Goal: Feedback & Contribution: Contribute content

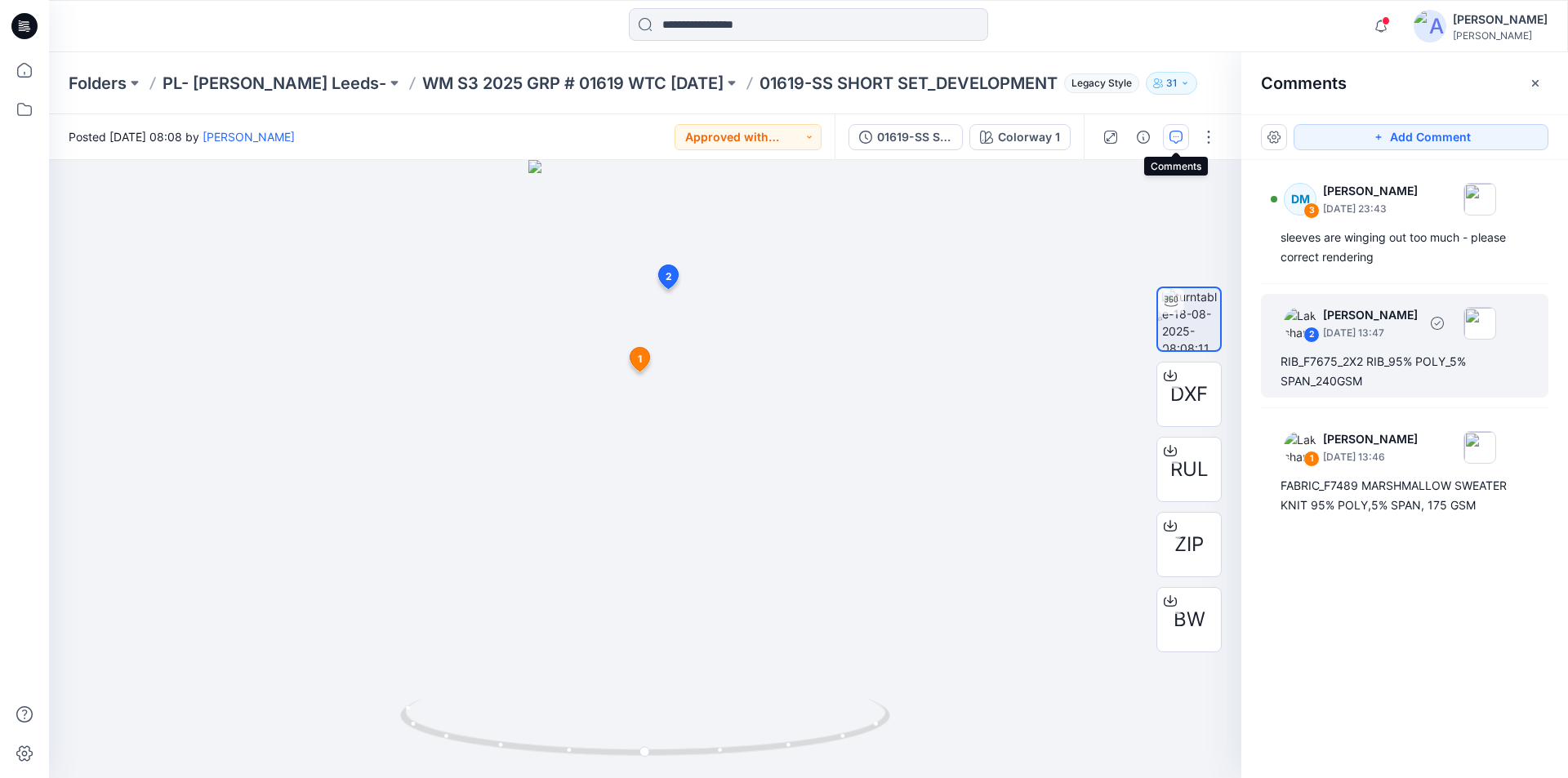
click at [1383, 376] on div "RIB_F7675_2X2 RIB_95% POLY_5% SPAN_240GSM" at bounding box center [1405, 372] width 248 height 40
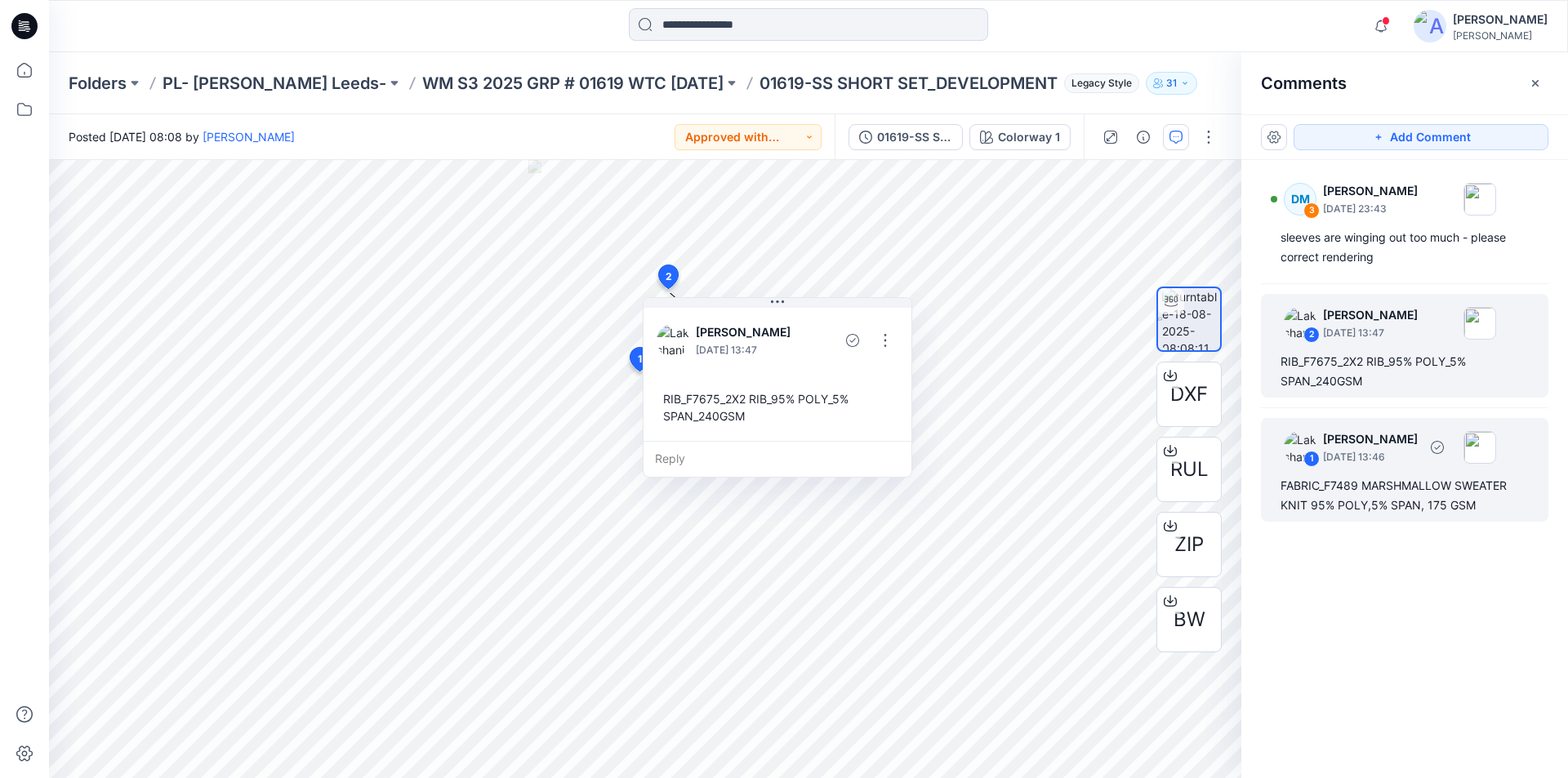
click at [1324, 497] on div "FABRIC_F7489 MARSHMALLOW SWEATER KNIT 95% POLY,5% SPAN, 175 GSM" at bounding box center [1405, 496] width 248 height 40
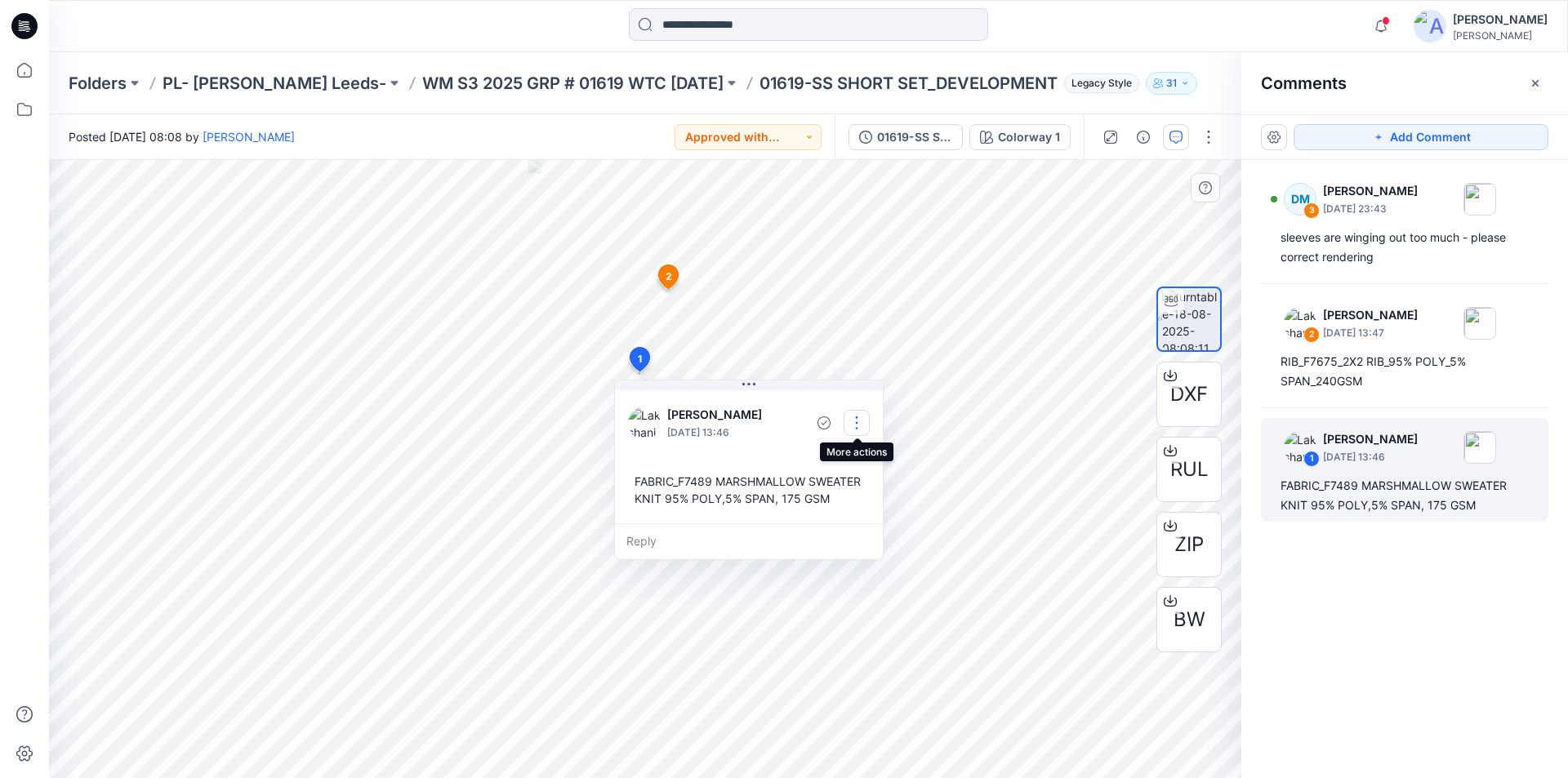
click at [852, 427] on button "button" at bounding box center [857, 423] width 26 height 26
click at [856, 460] on p "Edit comment" at bounding box center [861, 461] width 74 height 17
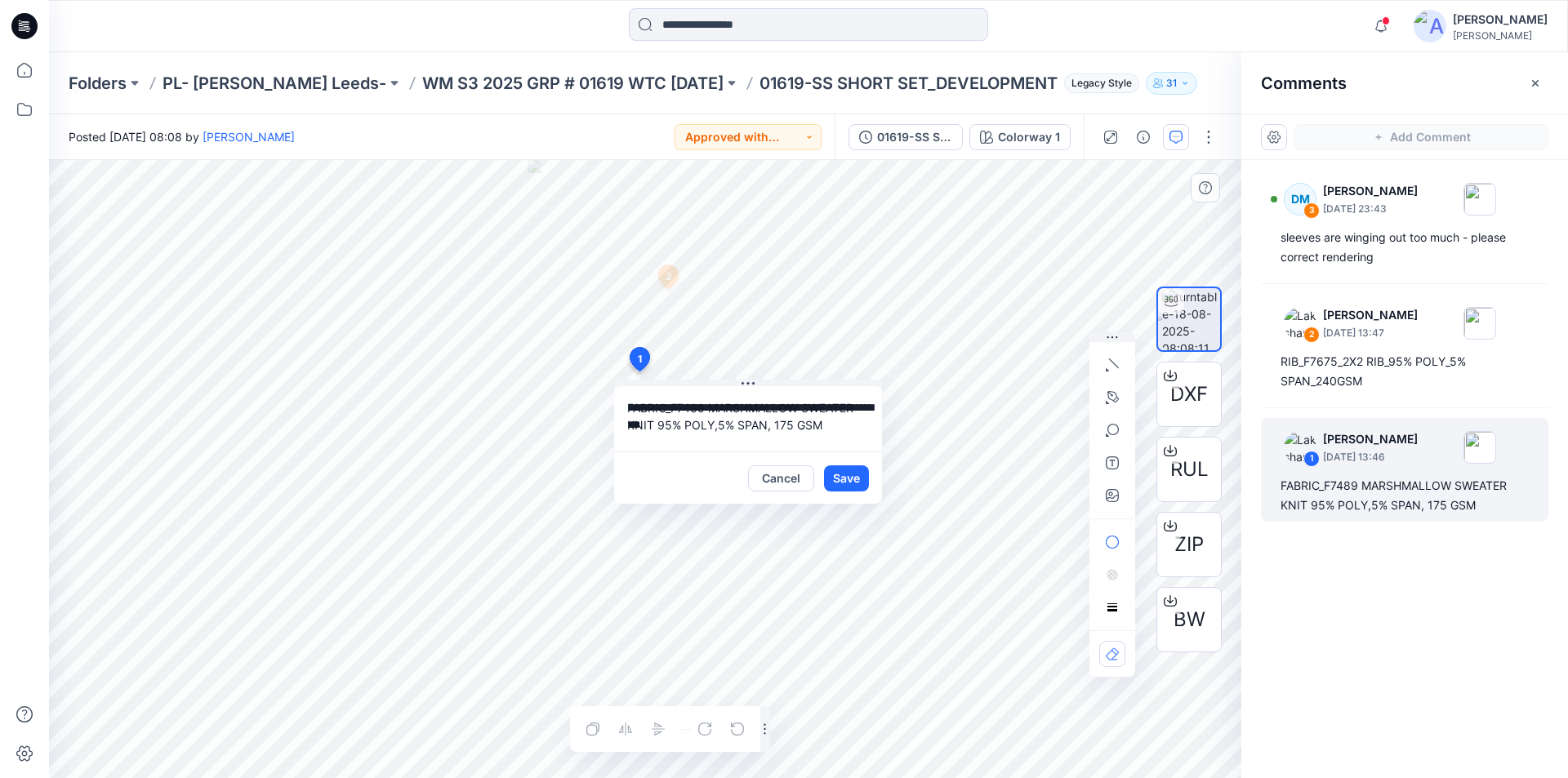
click at [358, 357] on div "**********" at bounding box center [645, 469] width 1193 height 618
click at [792, 479] on button "Cancel" at bounding box center [781, 479] width 66 height 26
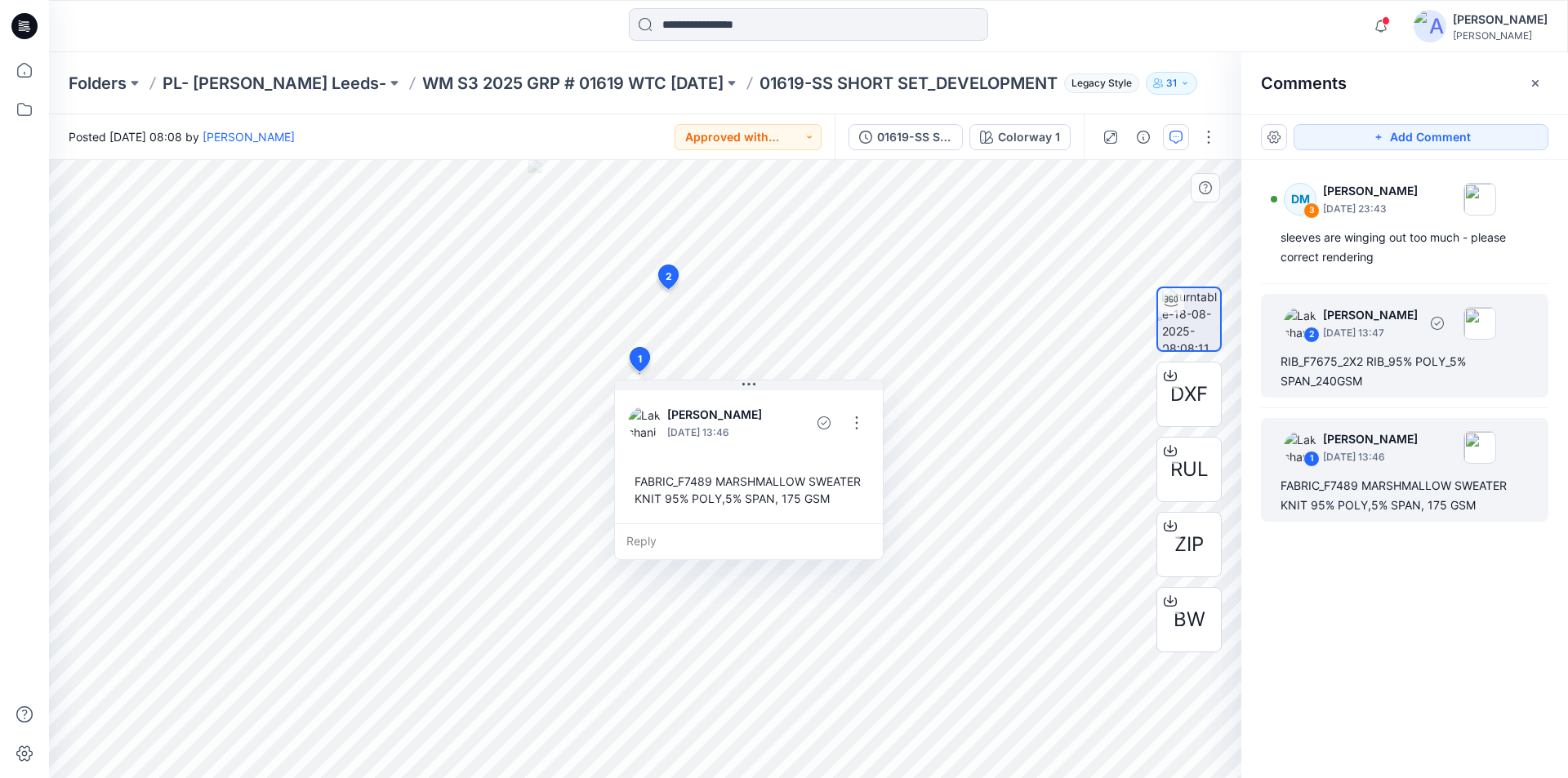
click at [1355, 370] on div "RIB_F7675_2X2 RIB_95% POLY_5% SPAN_240GSM" at bounding box center [1405, 372] width 248 height 40
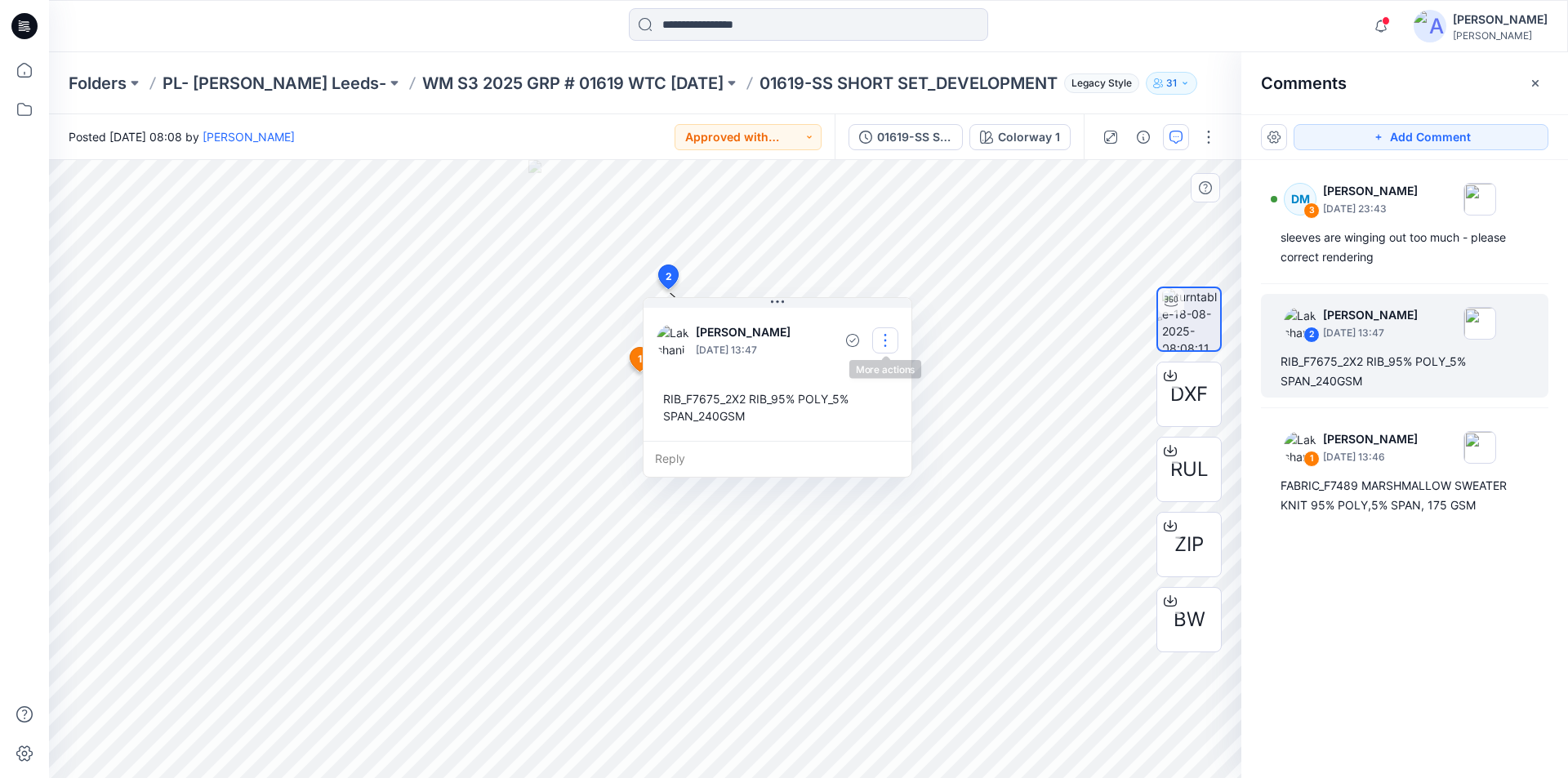
click at [885, 343] on button "button" at bounding box center [886, 341] width 26 height 26
click at [867, 380] on p "Edit comment" at bounding box center [890, 379] width 74 height 17
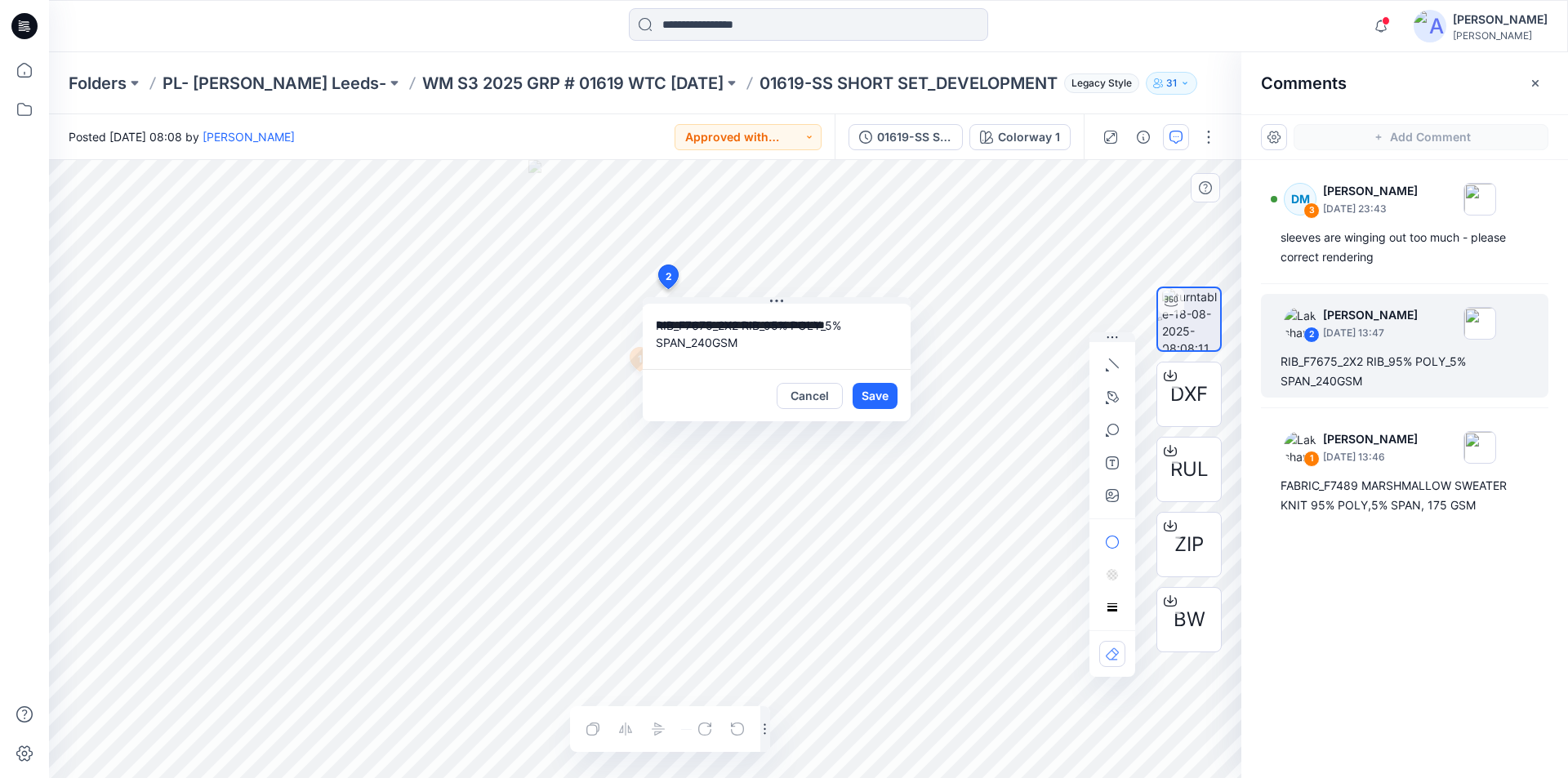
click at [575, 292] on div "**********" at bounding box center [645, 469] width 1193 height 618
click at [15, 68] on icon at bounding box center [25, 70] width 36 height 36
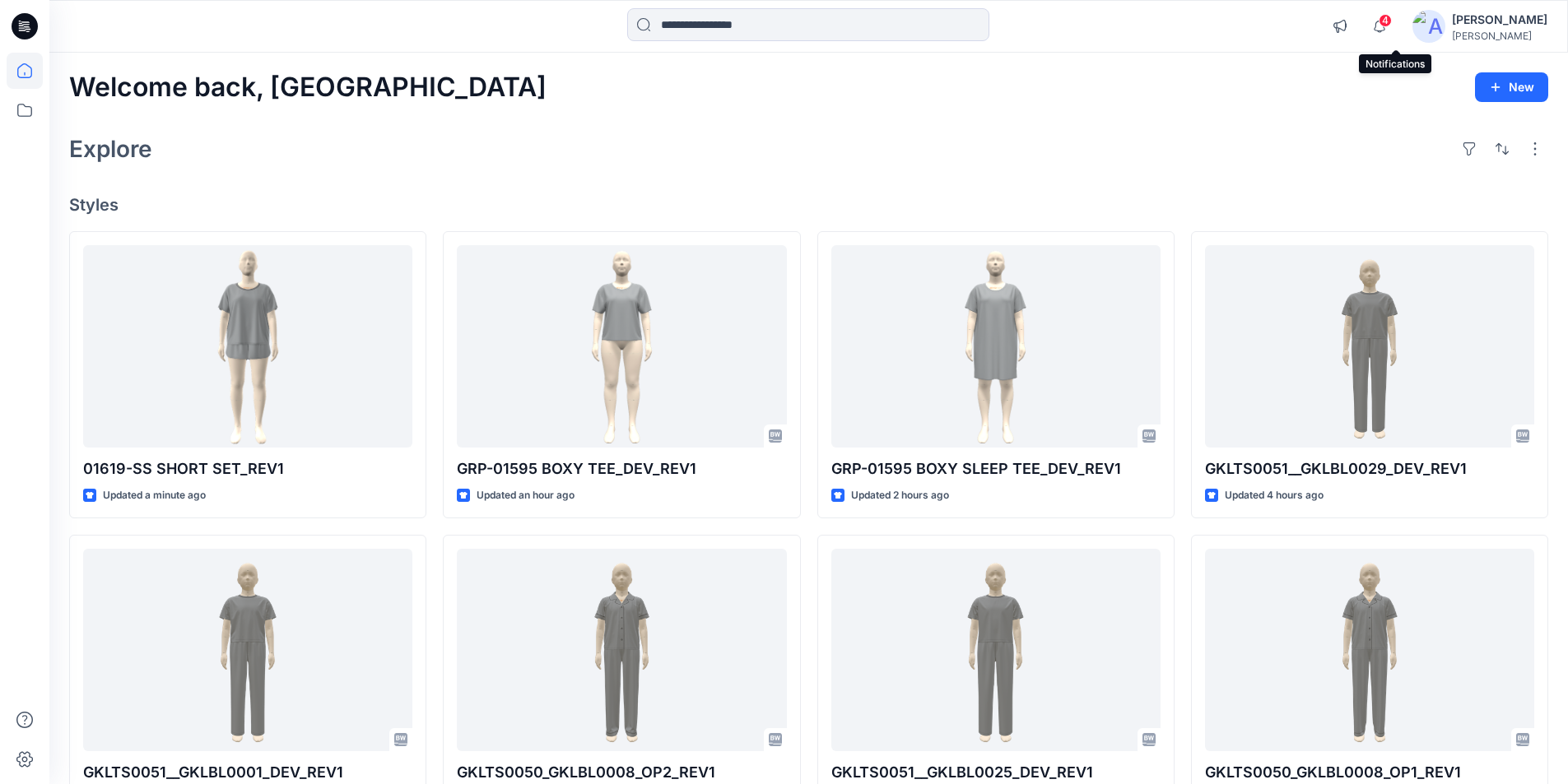
drag, startPoint x: 1398, startPoint y: 25, endPoint x: 1323, endPoint y: 14, distance: 75.8
click at [1392, 23] on span "4" at bounding box center [1386, 21] width 13 height 13
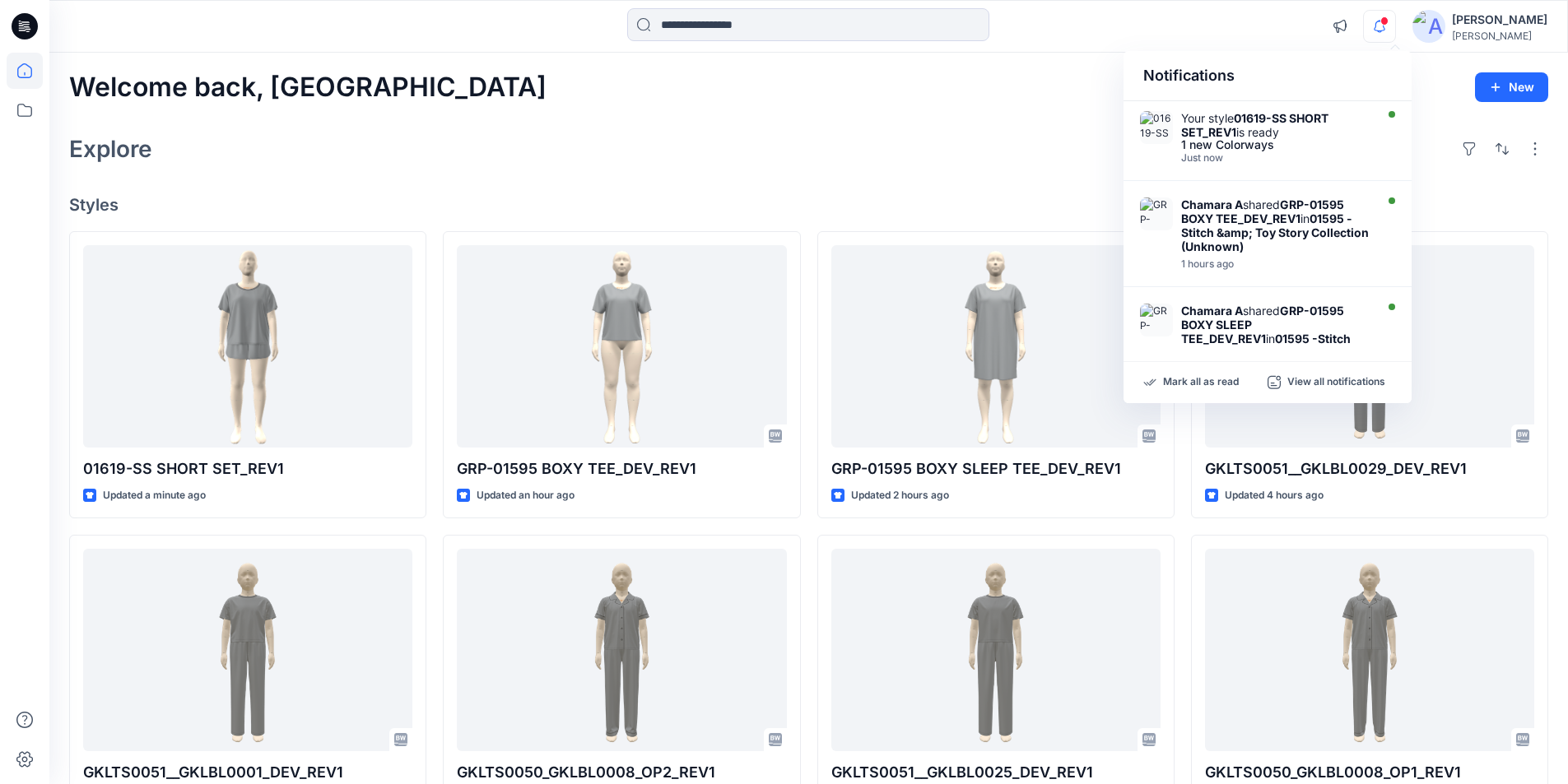
click at [1141, 13] on div at bounding box center [808, 27] width 759 height 36
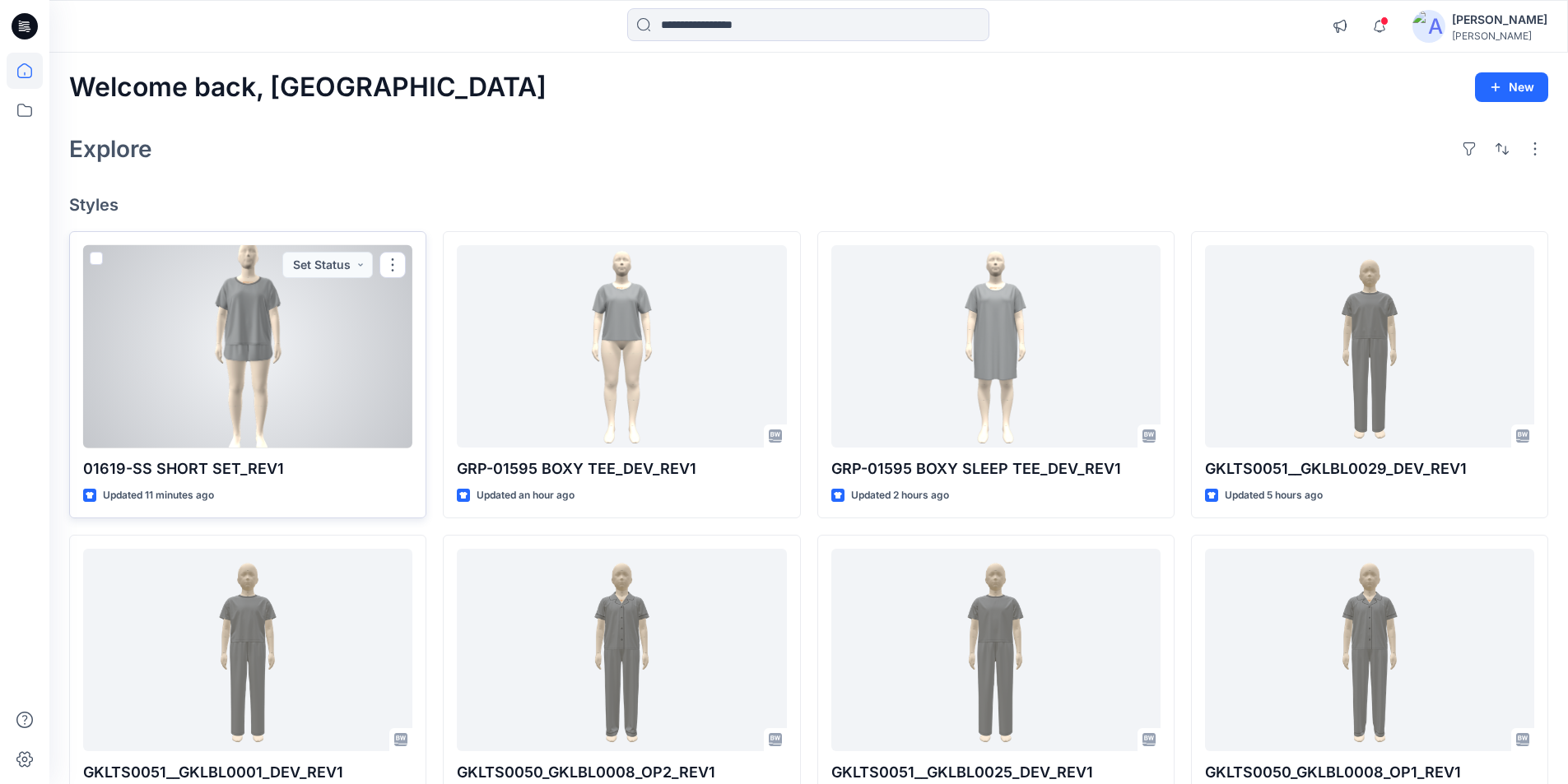
click at [308, 363] on div at bounding box center [248, 347] width 329 height 204
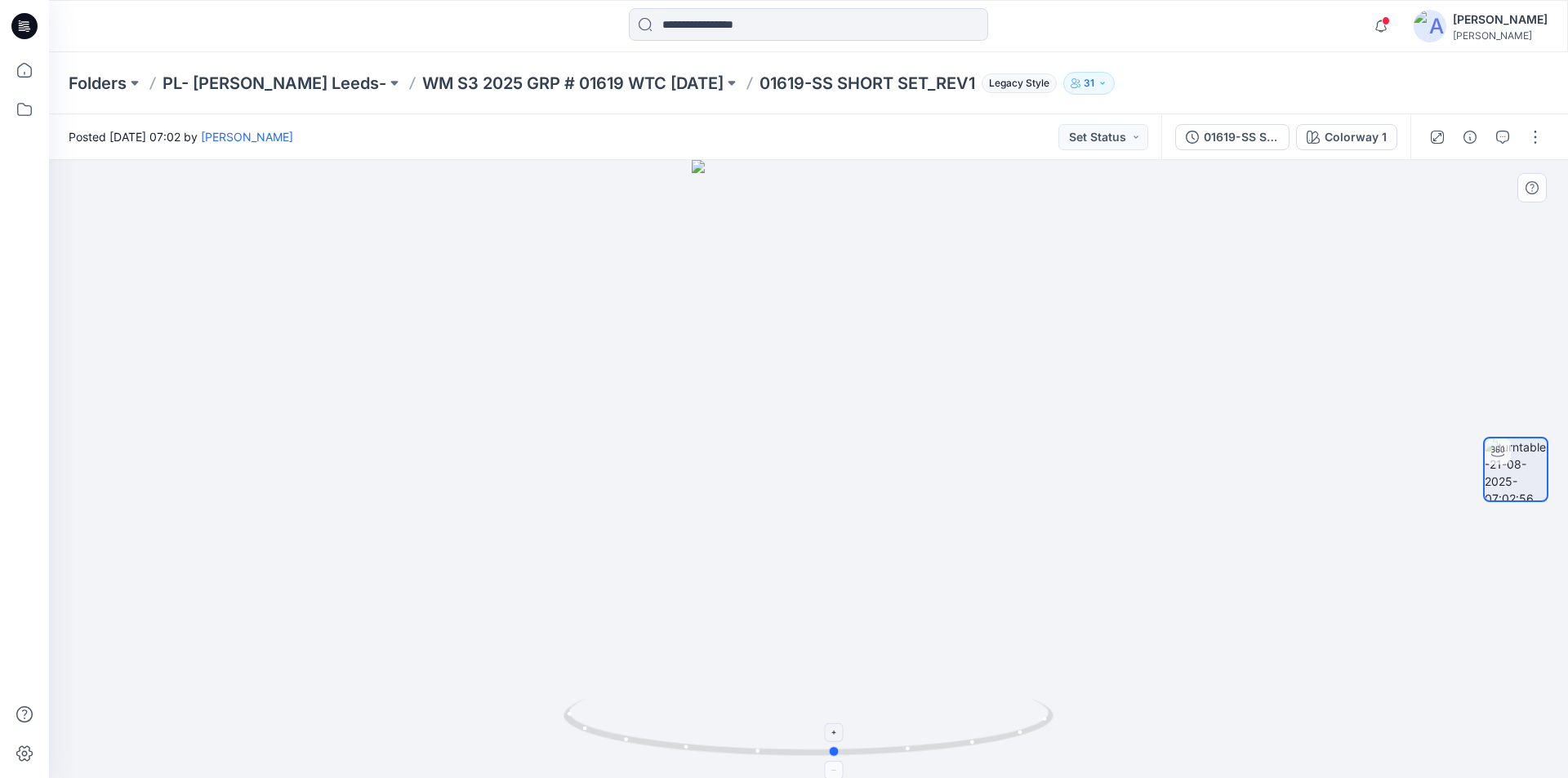
drag, startPoint x: 812, startPoint y: 754, endPoint x: 844, endPoint y: 714, distance: 51.2
click at [839, 714] on icon at bounding box center [810, 729] width 494 height 61
click at [1531, 135] on button "button" at bounding box center [1536, 137] width 26 height 26
click at [1442, 176] on button "Edit" at bounding box center [1467, 176] width 150 height 30
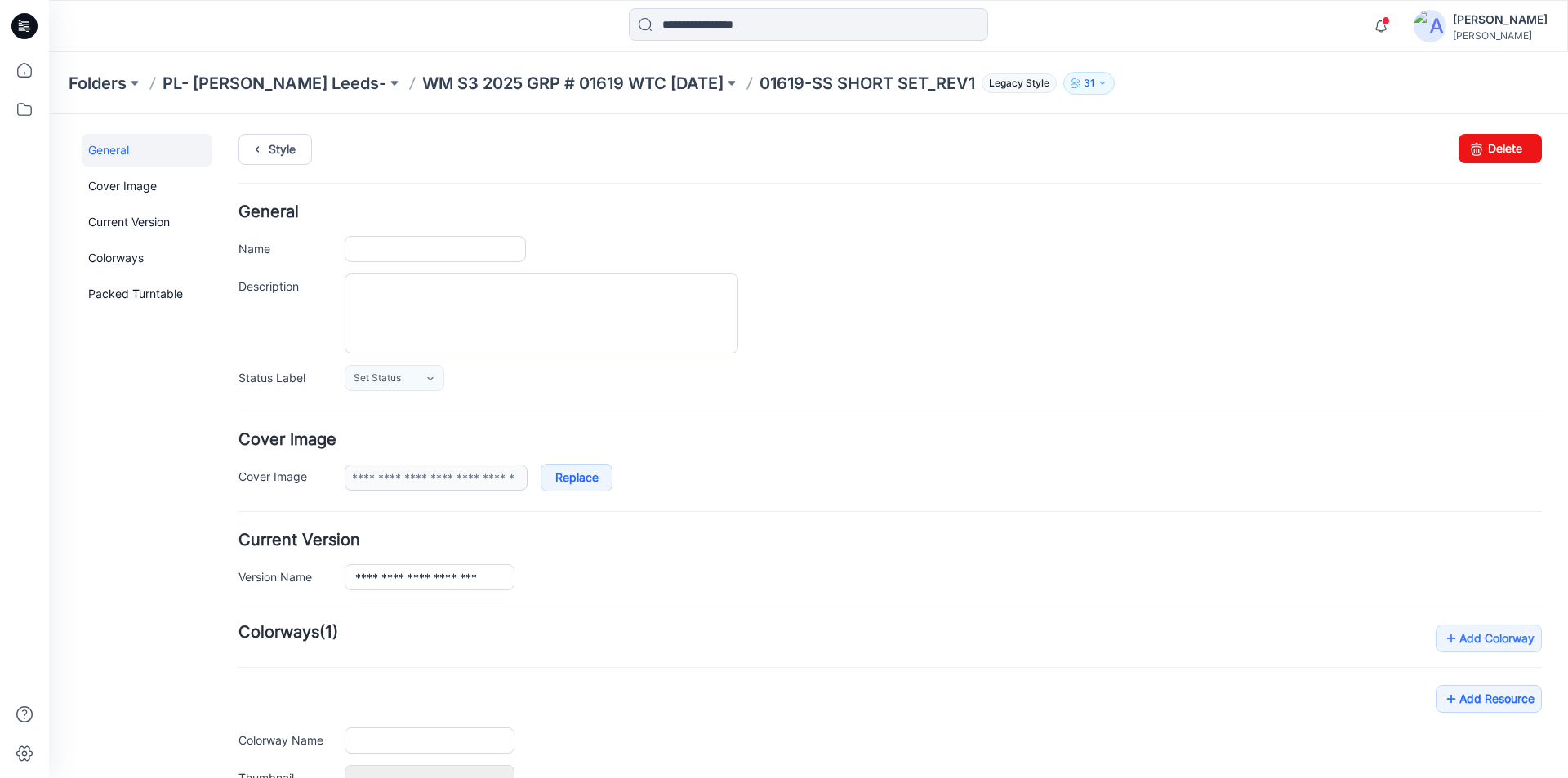
type input "**********"
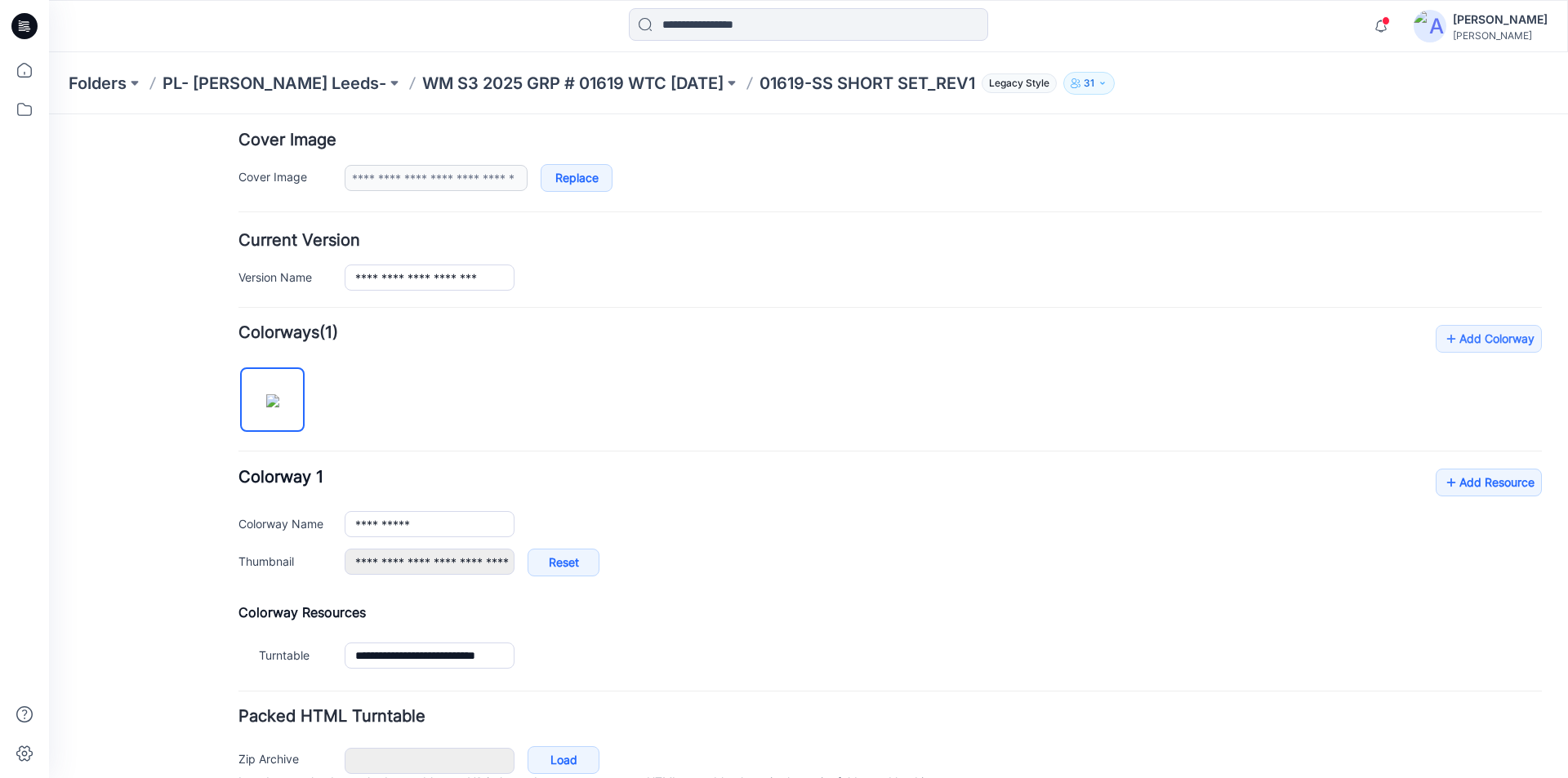
scroll to position [383, 0]
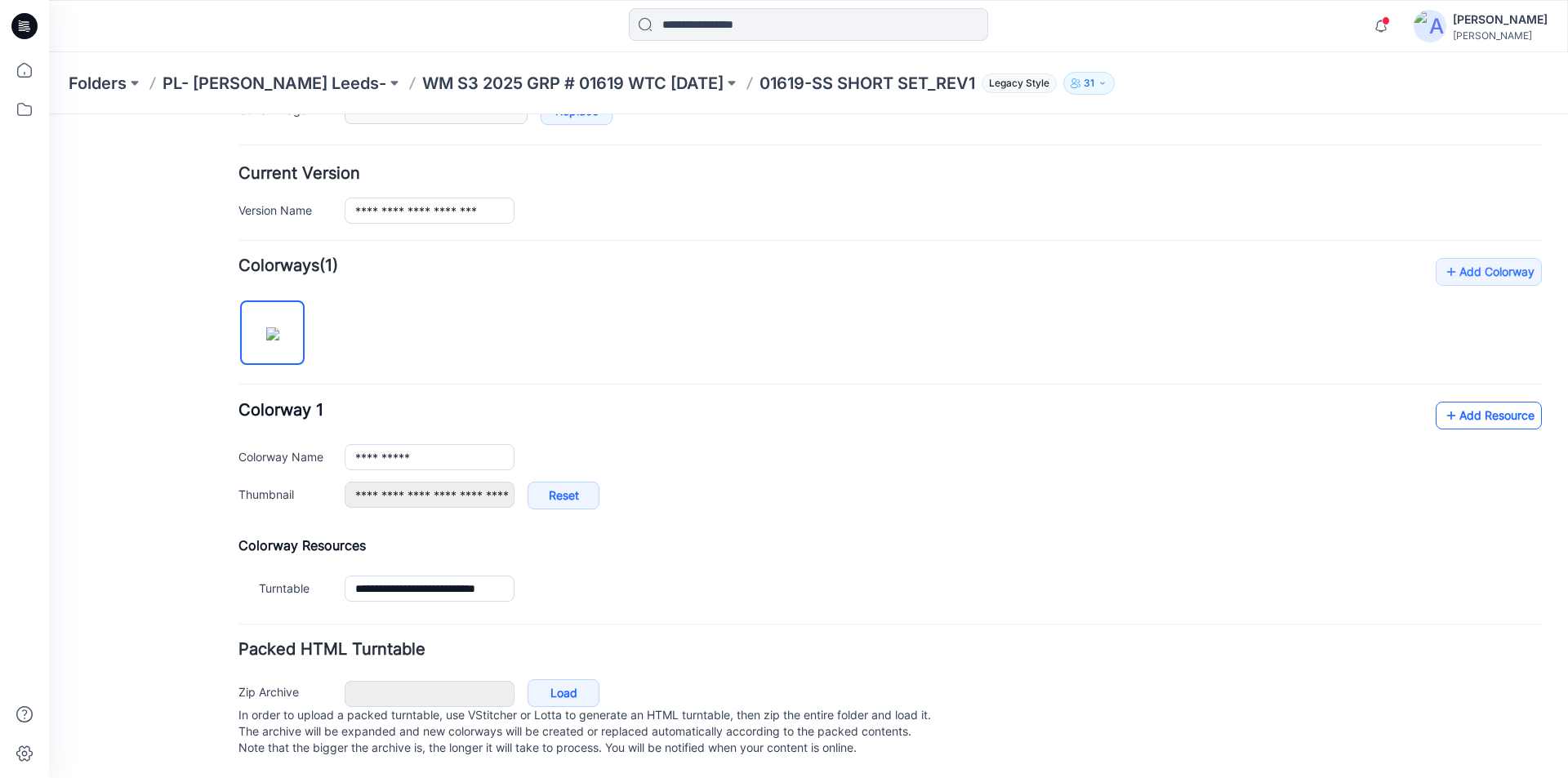
click at [1443, 402] on icon at bounding box center [1451, 415] width 16 height 26
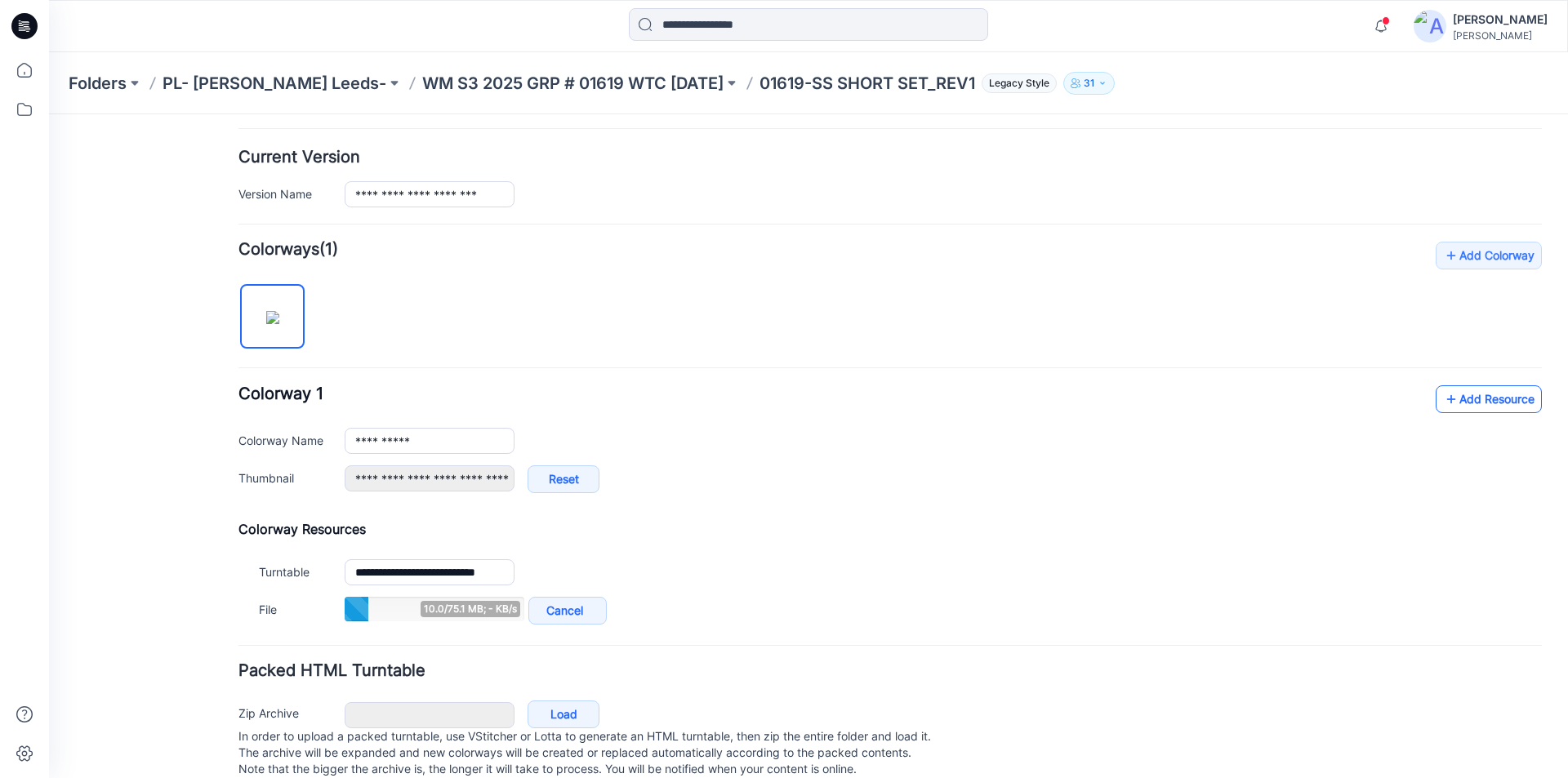
click at [1478, 400] on link "Add Resource" at bounding box center [1489, 398] width 106 height 27
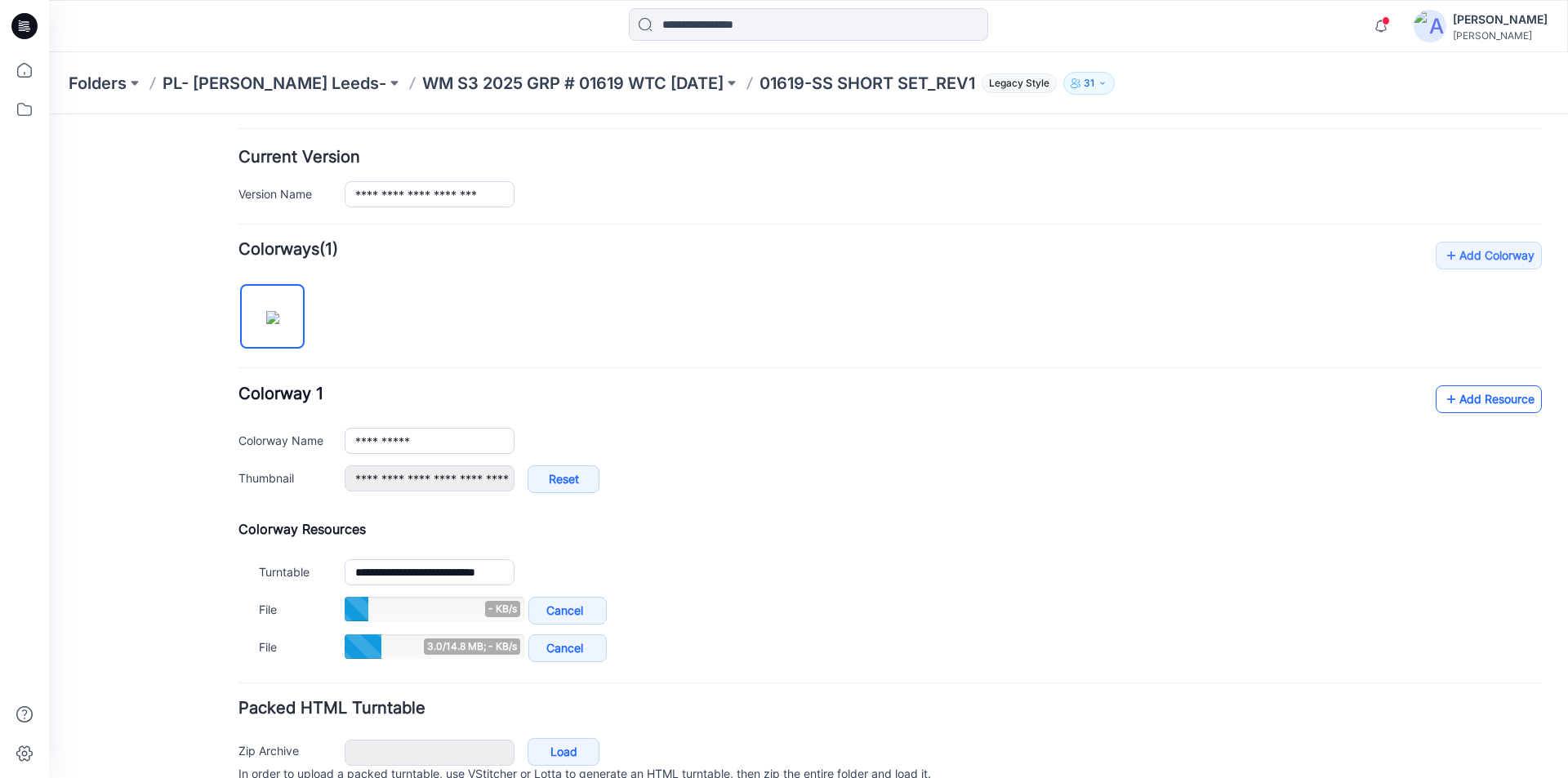
click at [1485, 407] on link "Add Resource" at bounding box center [1489, 398] width 106 height 27
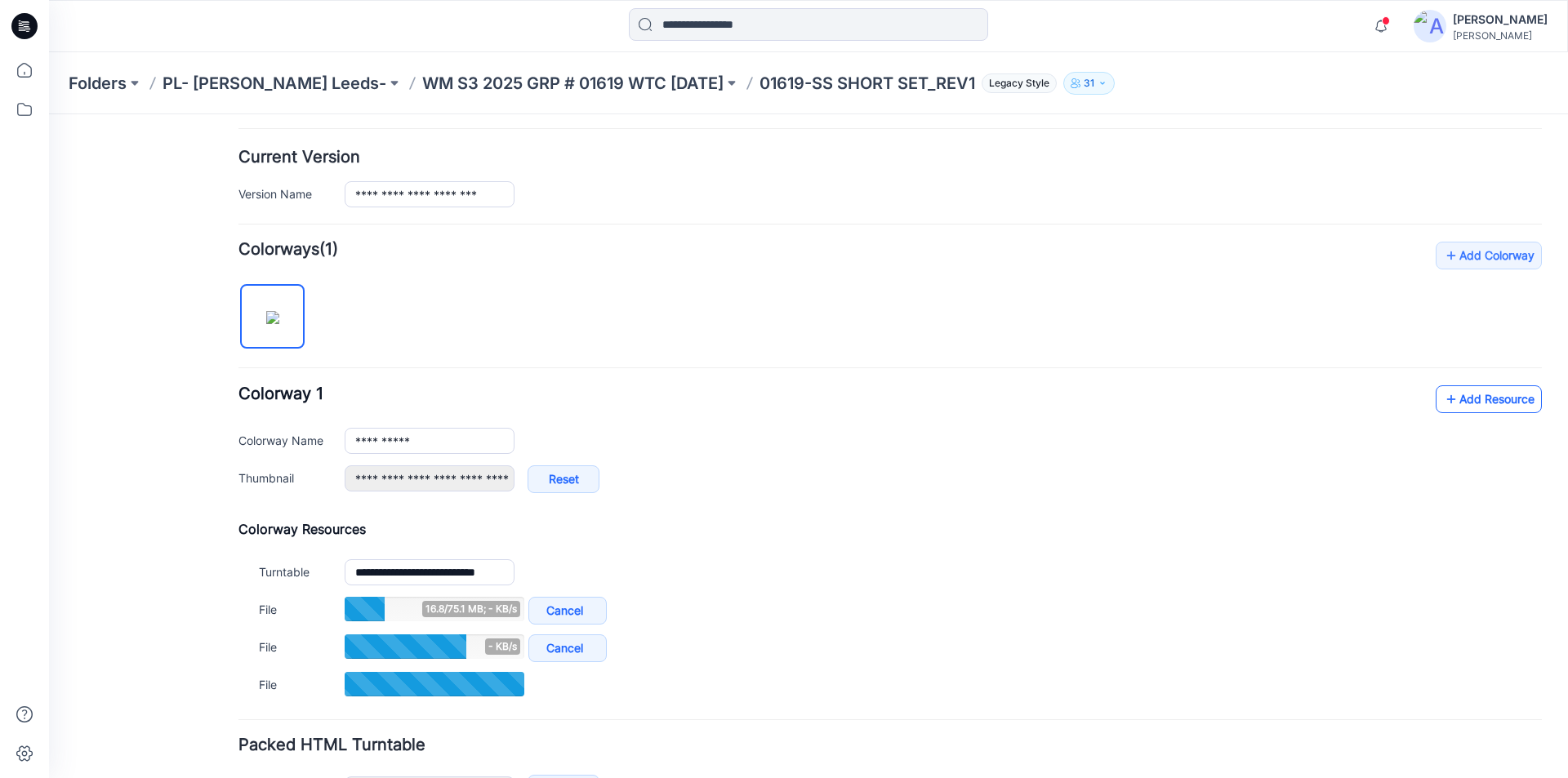
click at [1461, 396] on link "Add Resource" at bounding box center [1489, 398] width 106 height 27
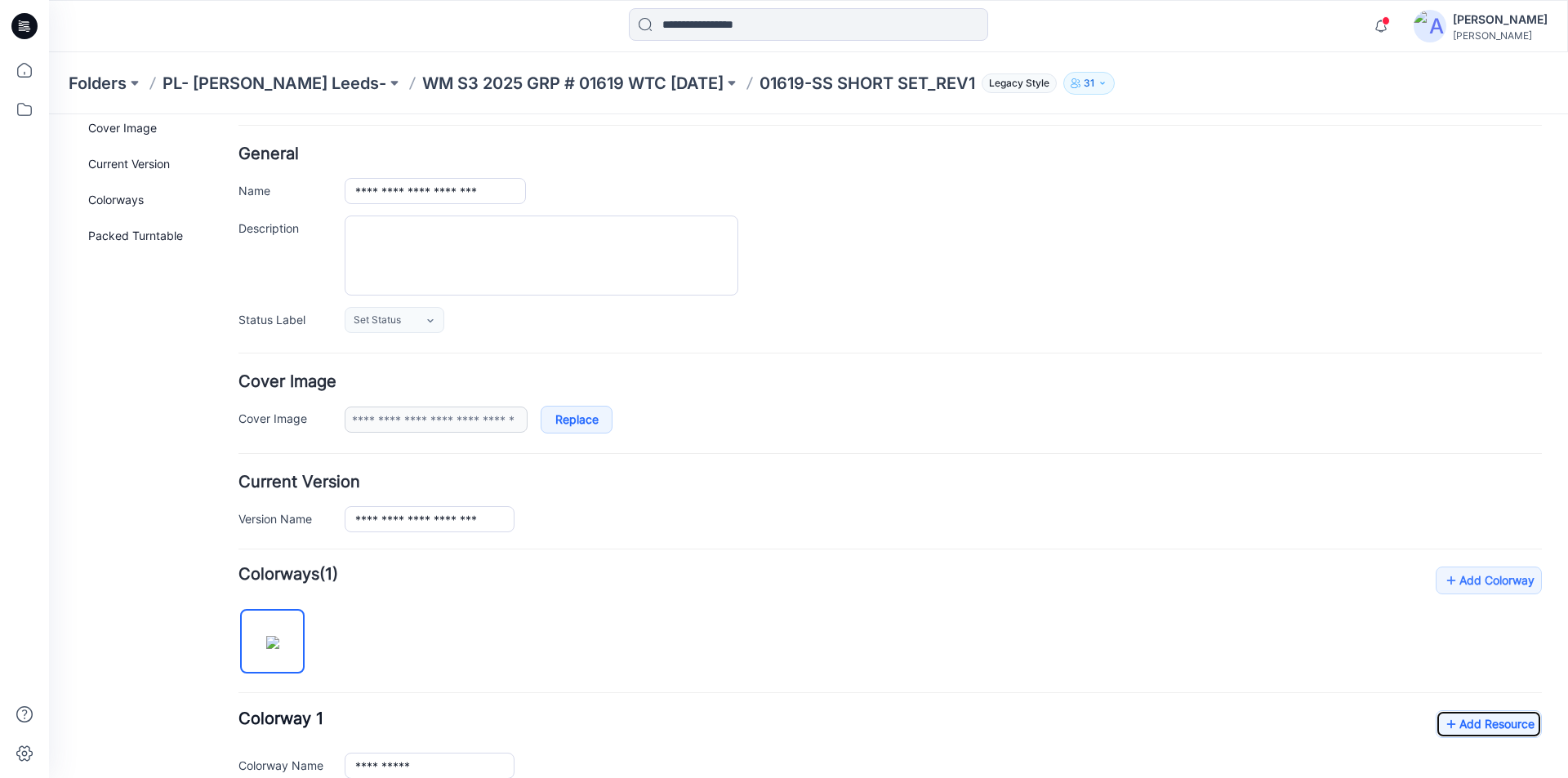
scroll to position [0, 0]
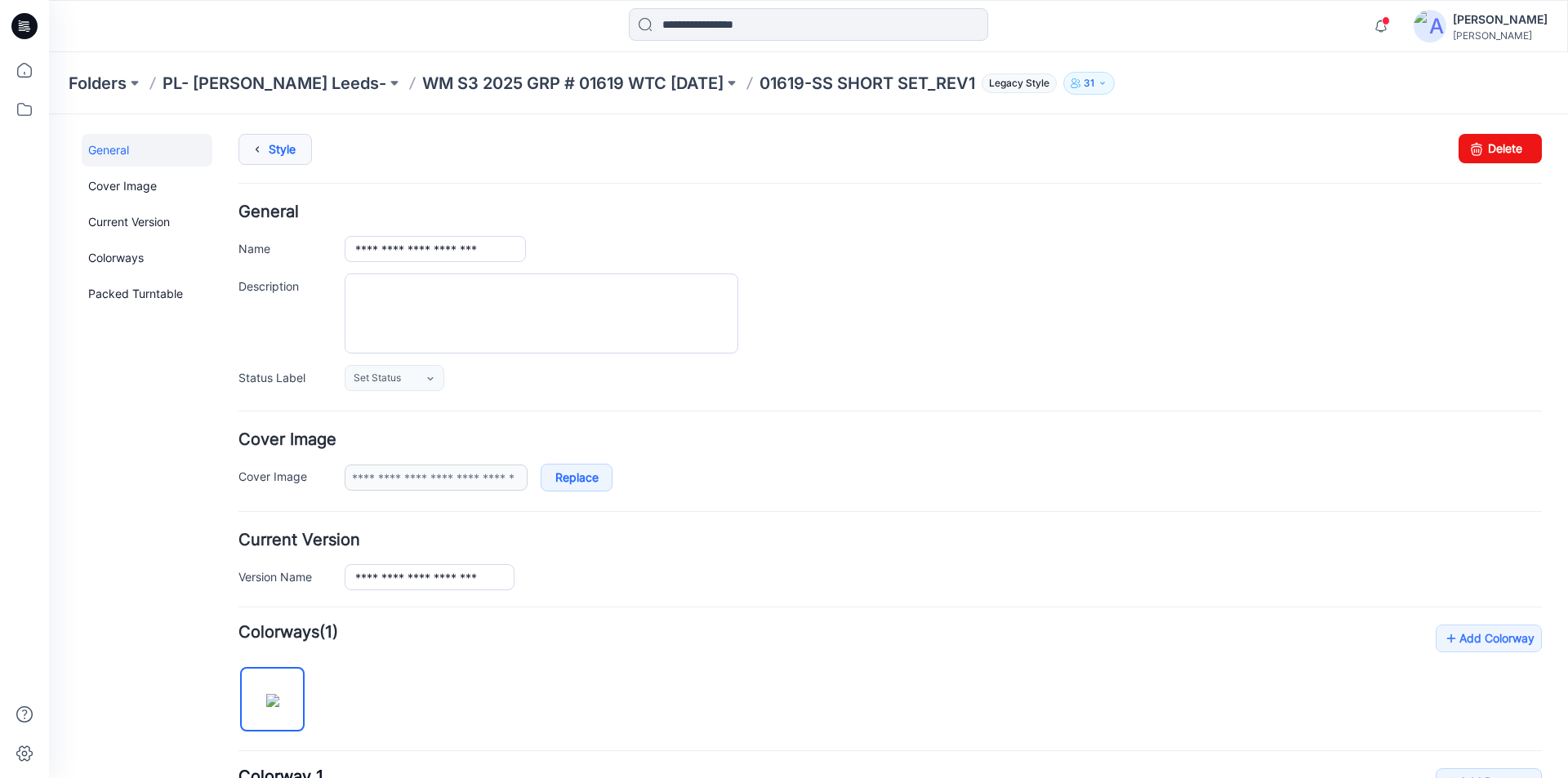
click at [263, 145] on icon at bounding box center [257, 149] width 23 height 29
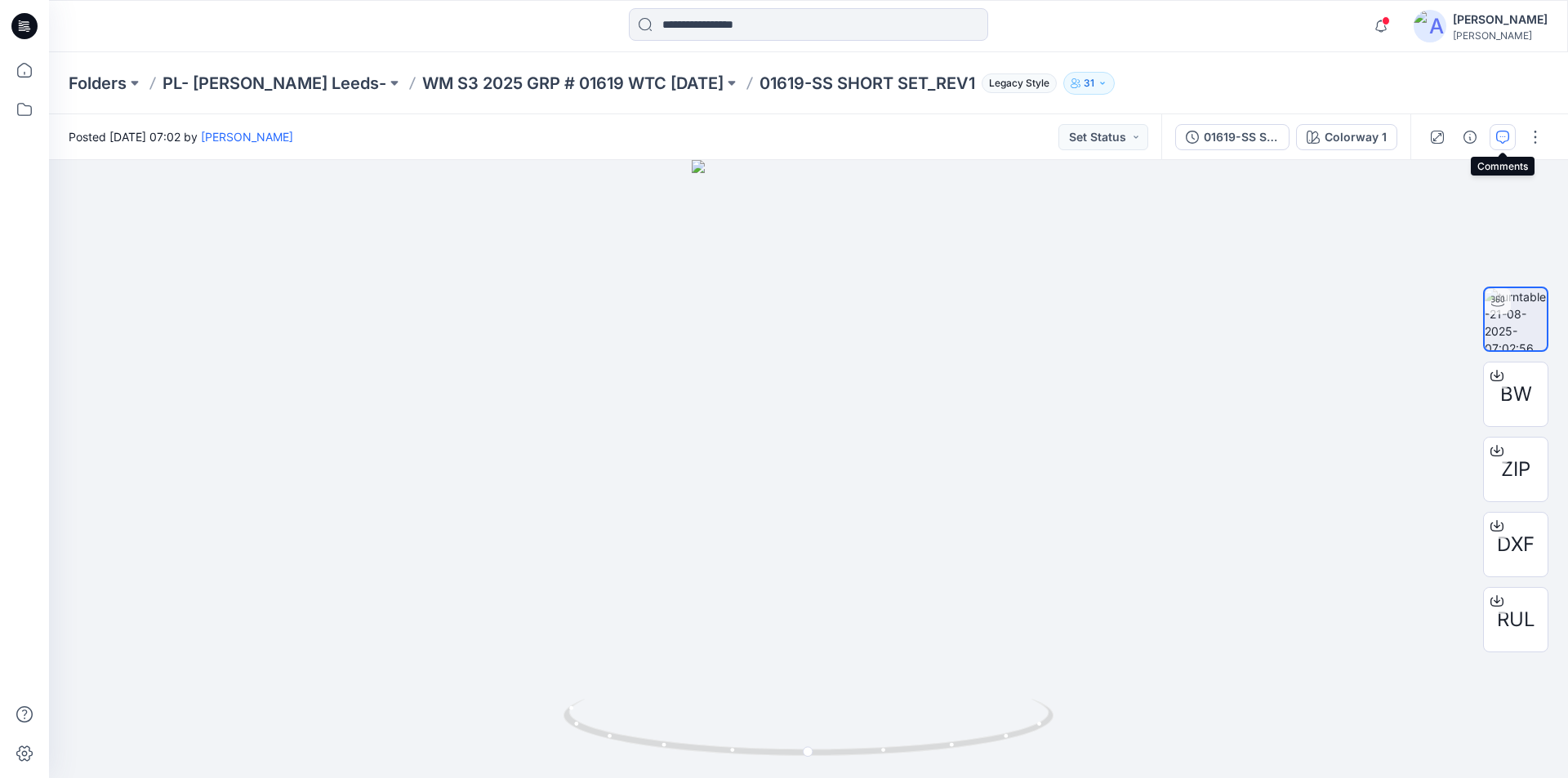
click at [1497, 138] on icon "button" at bounding box center [1503, 137] width 13 height 13
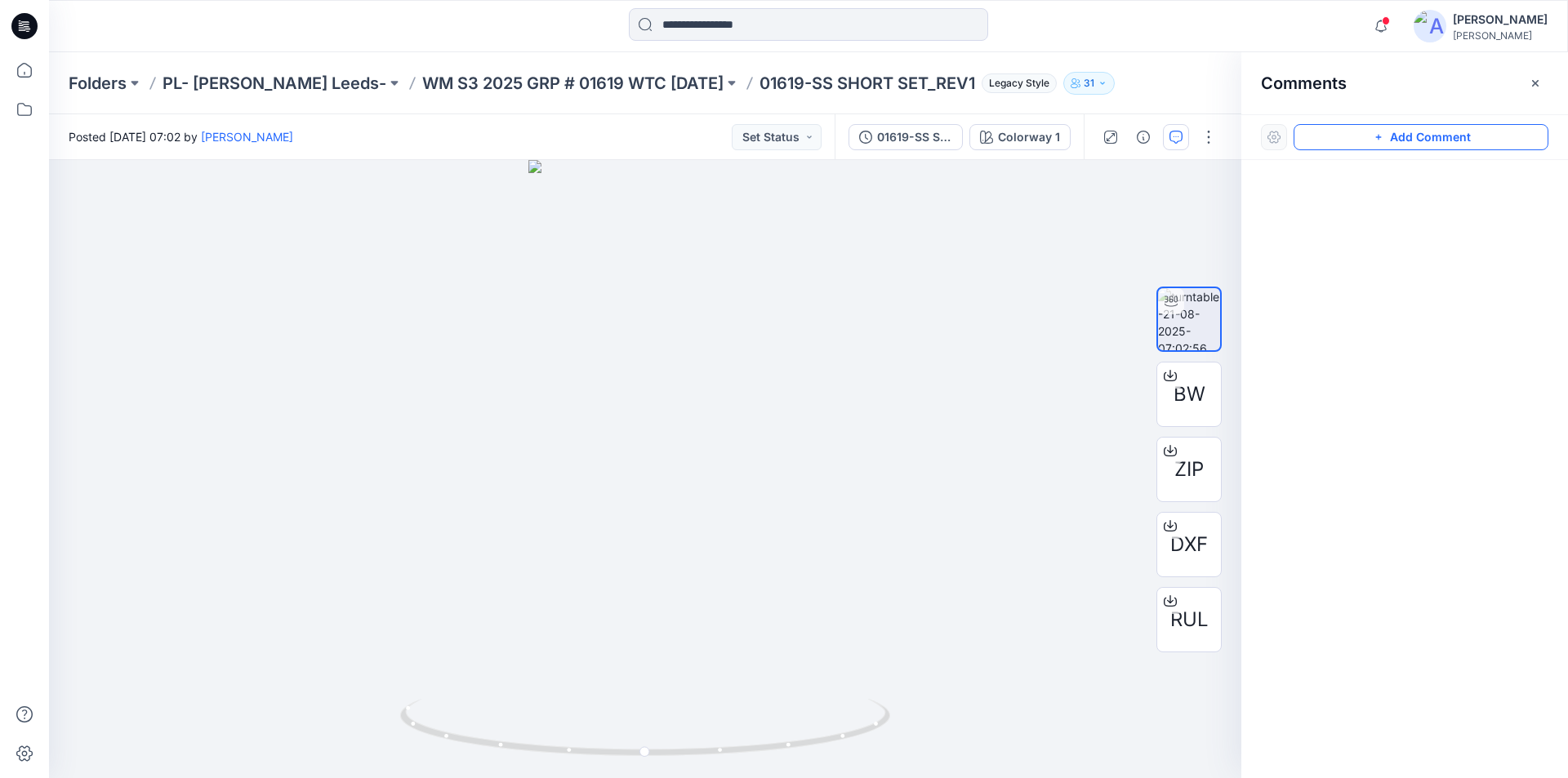
click at [1377, 133] on icon "button" at bounding box center [1379, 137] width 13 height 13
click at [673, 377] on div "1" at bounding box center [645, 469] width 1193 height 618
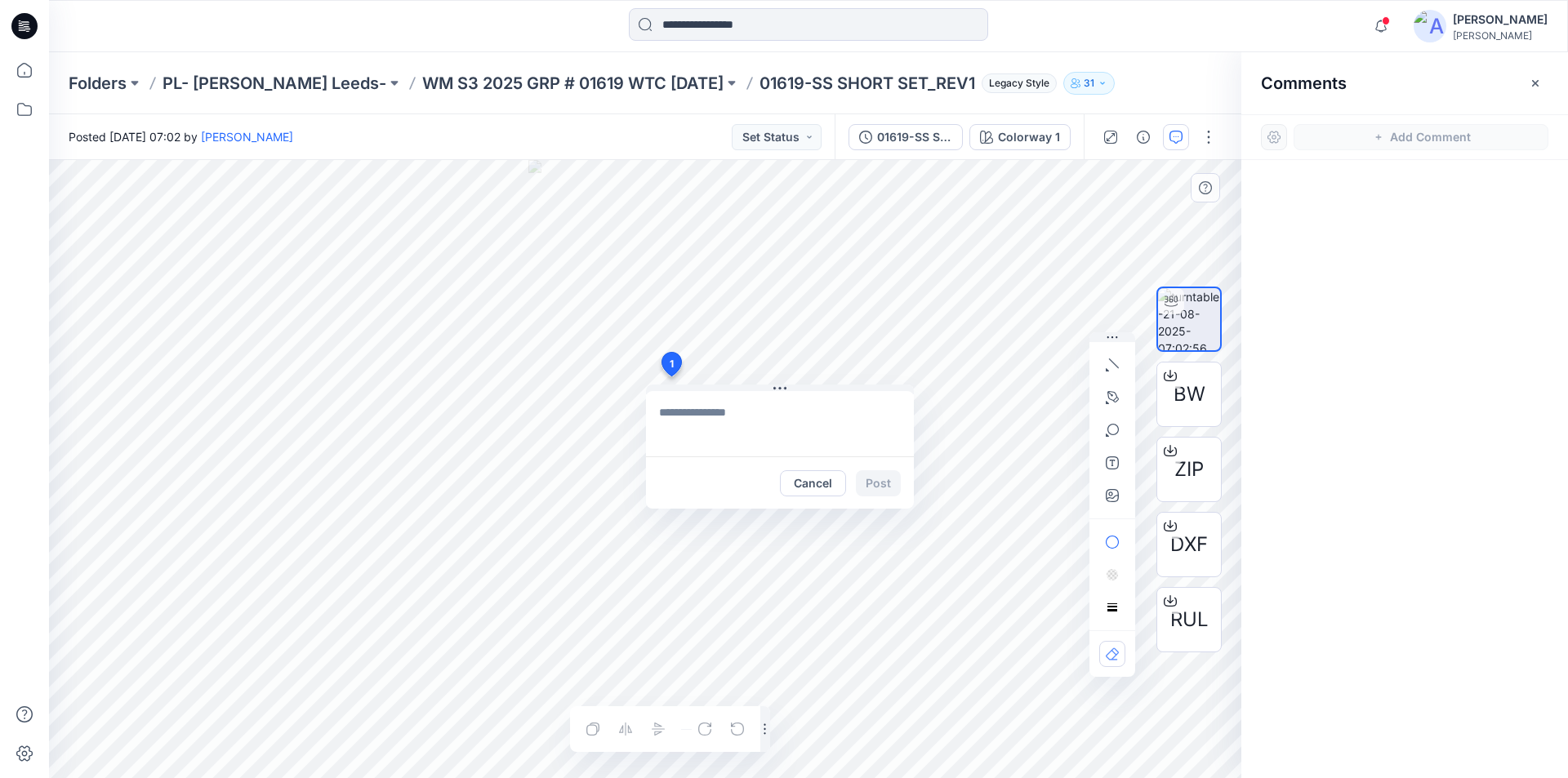
click at [687, 422] on textarea at bounding box center [780, 423] width 268 height 65
paste textarea "**********"
type textarea "**********"
click at [880, 488] on button "Post" at bounding box center [878, 483] width 45 height 26
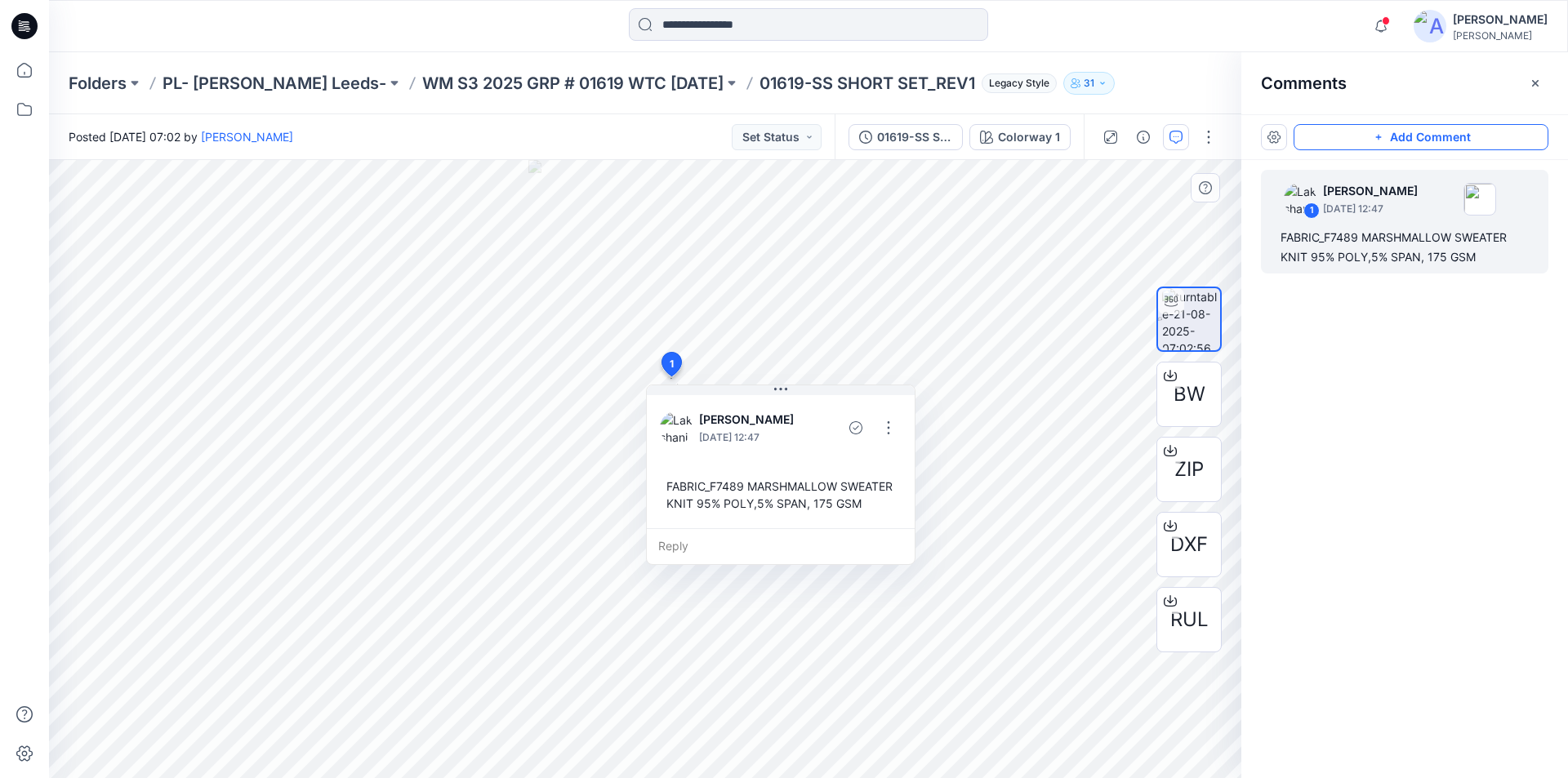
click at [1409, 135] on button "Add Comment" at bounding box center [1422, 137] width 255 height 26
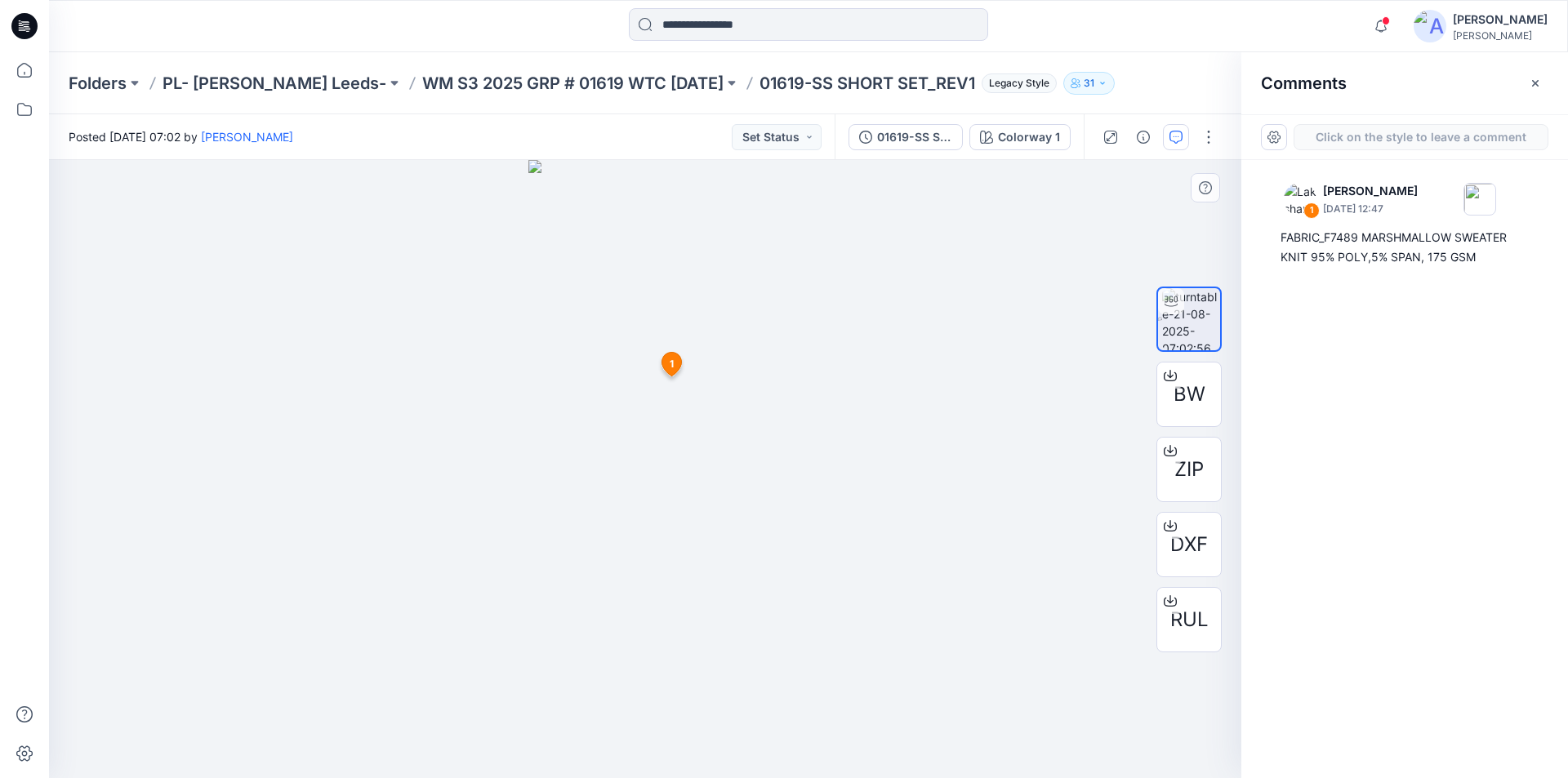
click at [670, 287] on div "2 1 Lakshani Silva August 21, 2025 12:47 FABRIC_F7489 MARSHMALLOW SWEATER KNIT …" at bounding box center [645, 469] width 1193 height 618
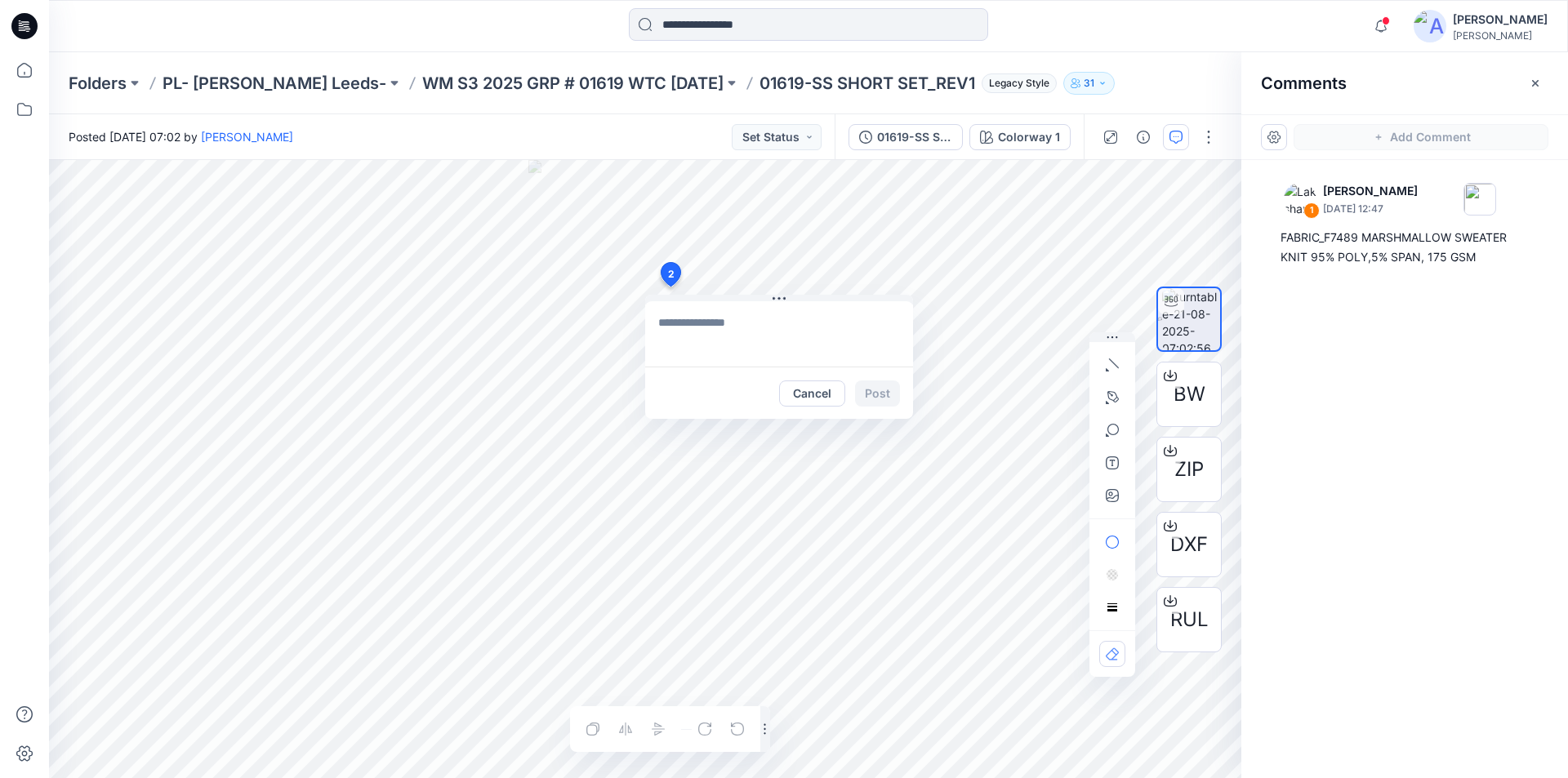
click at [764, 329] on textarea at bounding box center [779, 333] width 268 height 65
paste textarea "**********"
type textarea "**********"
click at [890, 396] on button "Post" at bounding box center [878, 394] width 45 height 26
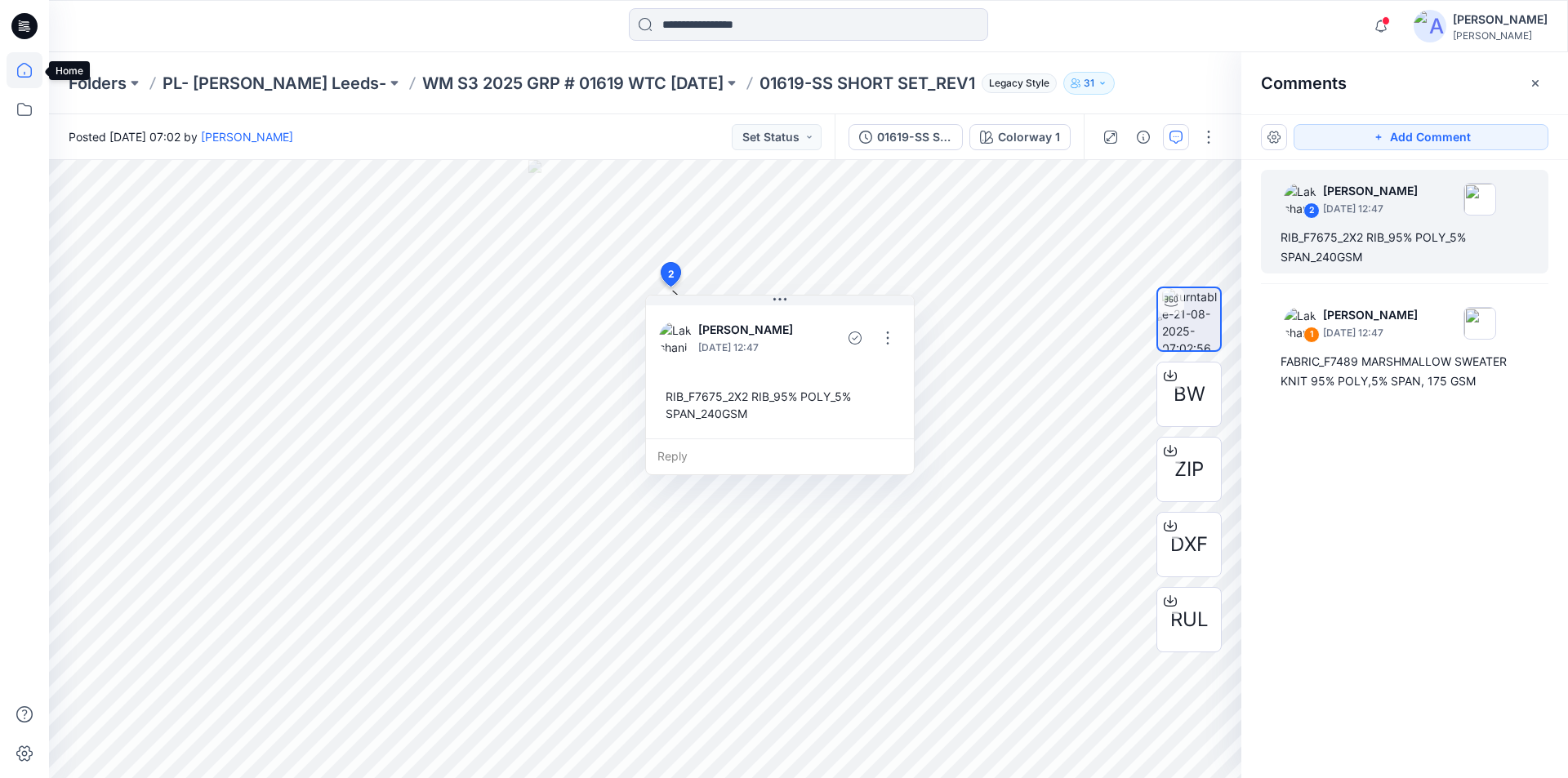
click at [24, 71] on icon at bounding box center [25, 70] width 36 height 36
